Goal: Navigation & Orientation: Find specific page/section

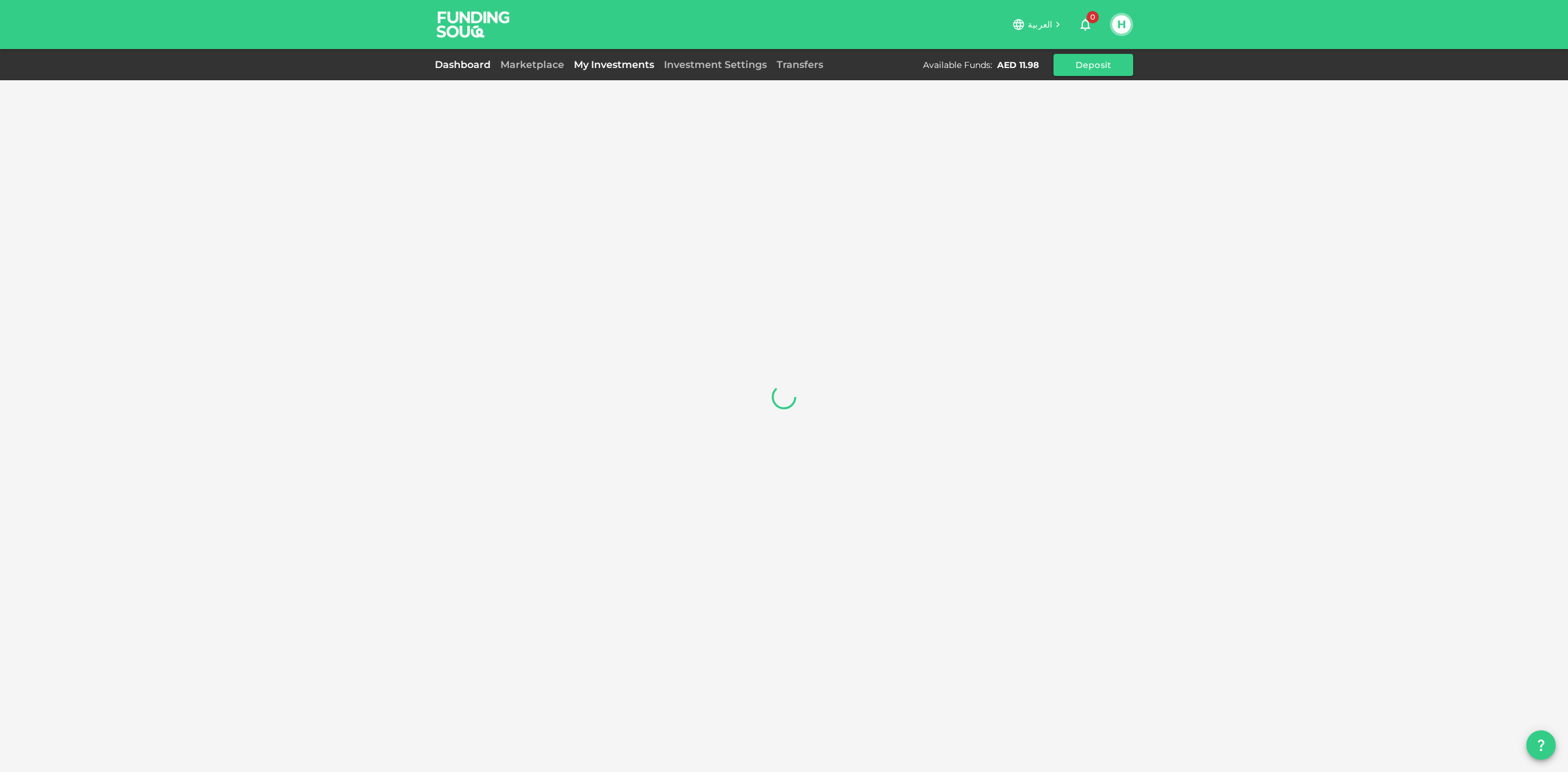
click at [618, 69] on link "My Investments" at bounding box center [613, 64] width 90 height 12
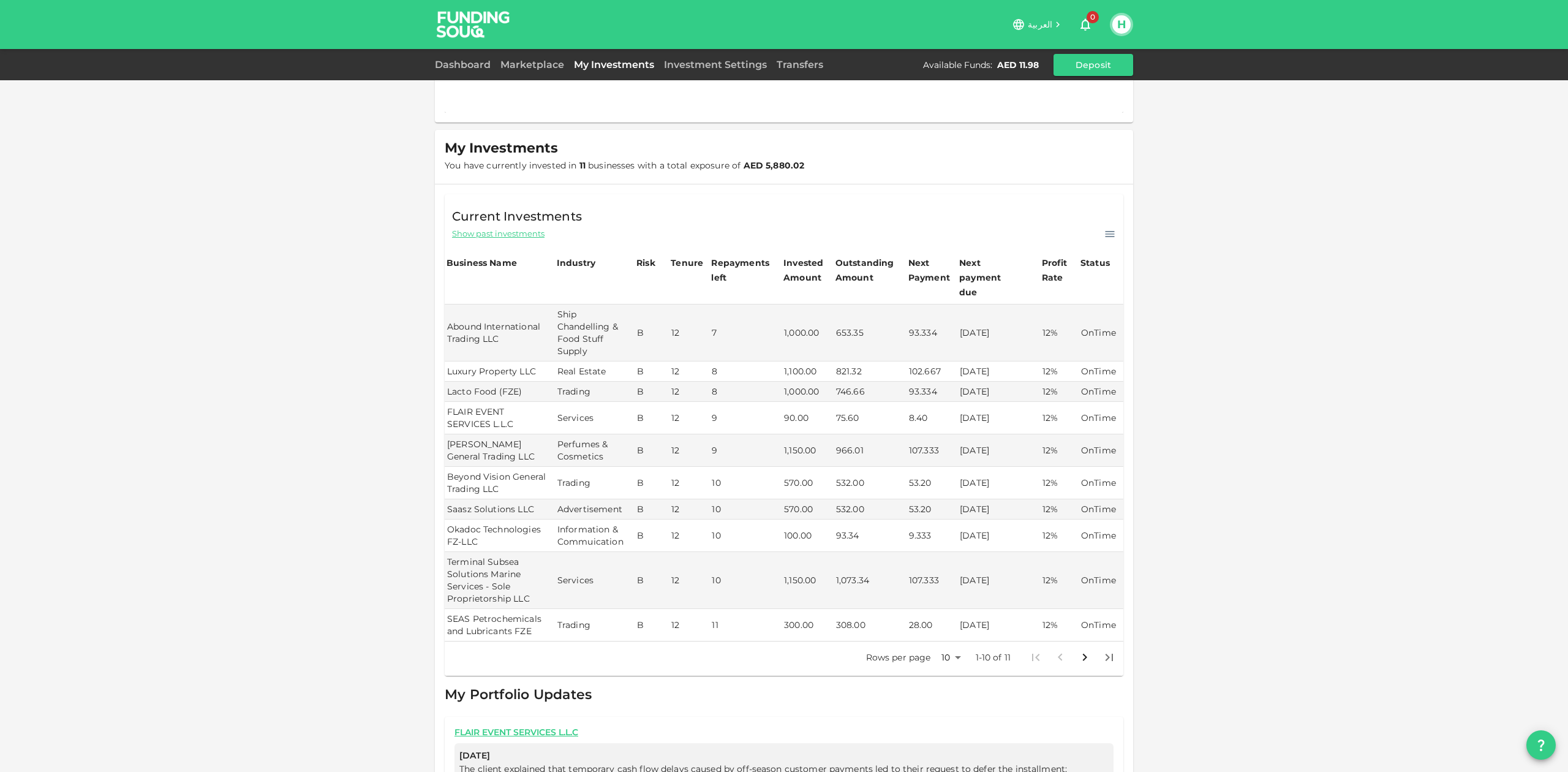
scroll to position [163, 0]
